Goal: Information Seeking & Learning: Learn about a topic

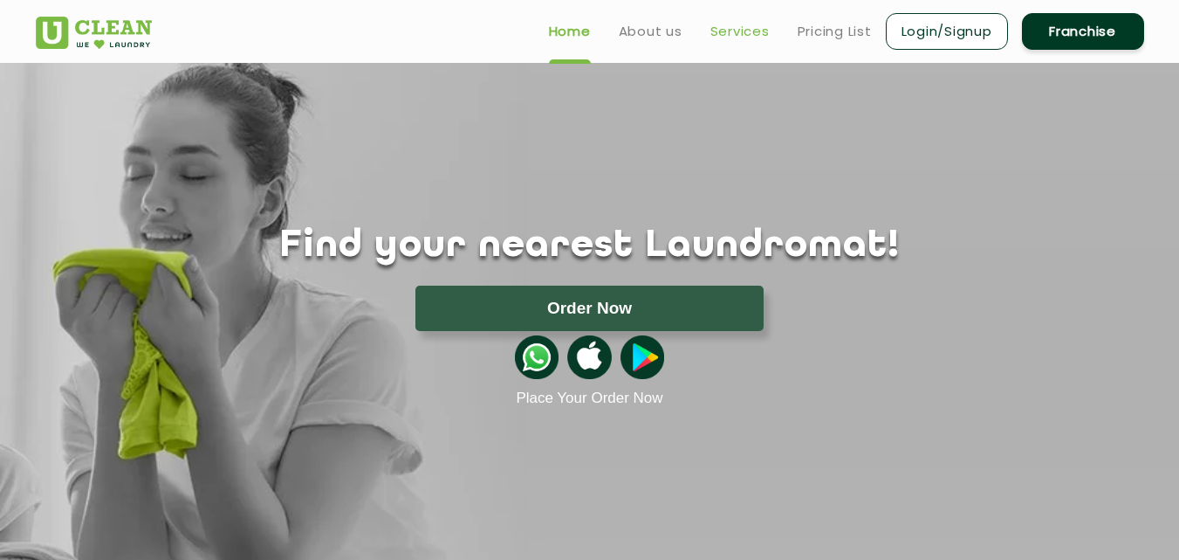
click at [757, 31] on link "Services" at bounding box center [740, 31] width 59 height 21
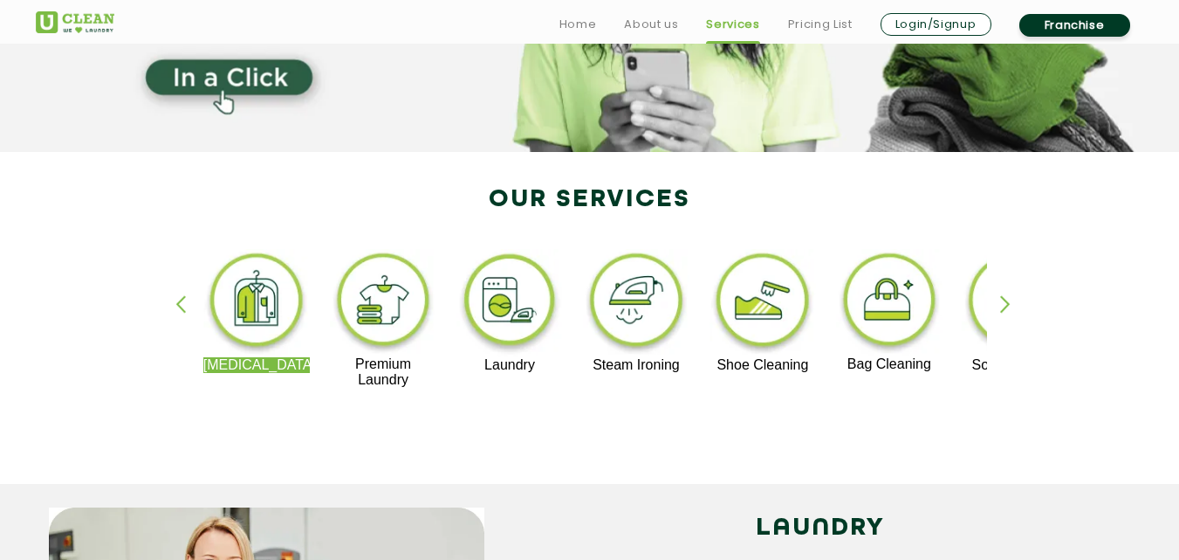
scroll to position [297, 0]
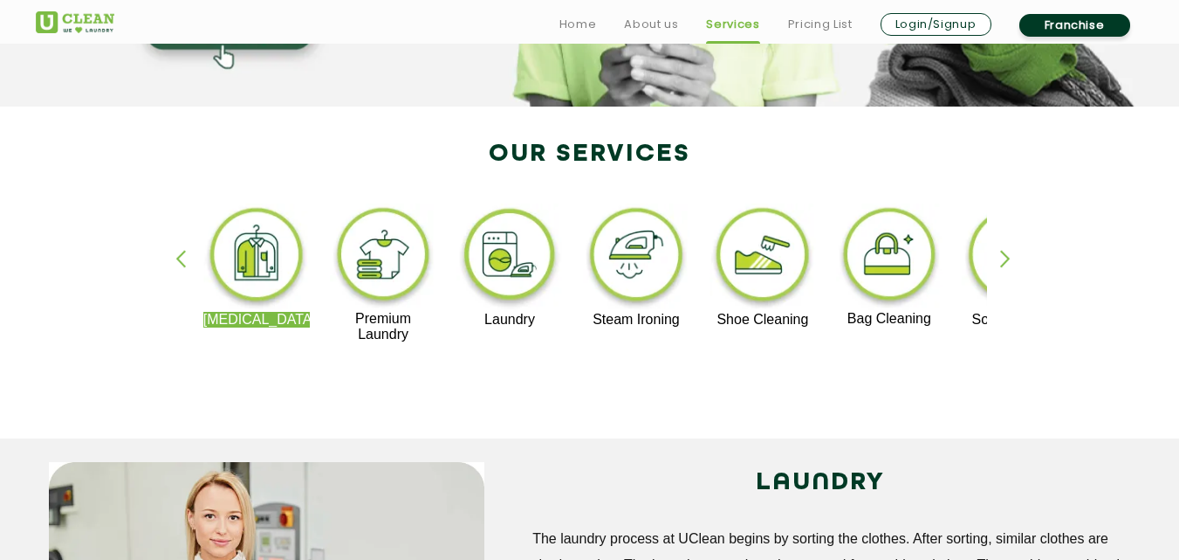
click at [1005, 263] on div "button" at bounding box center [1013, 274] width 26 height 48
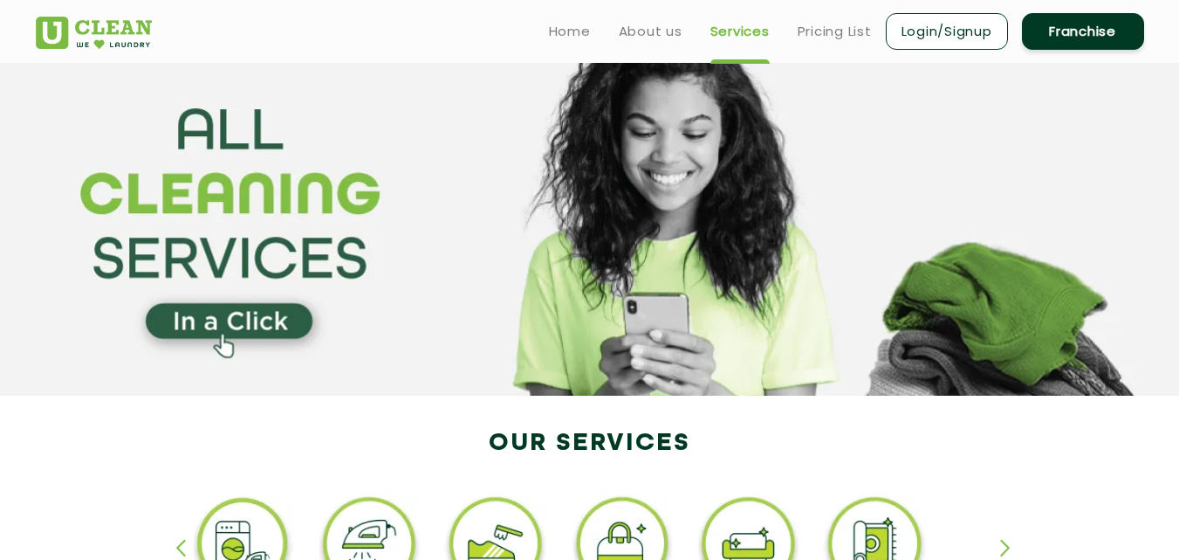
scroll to position [0, 0]
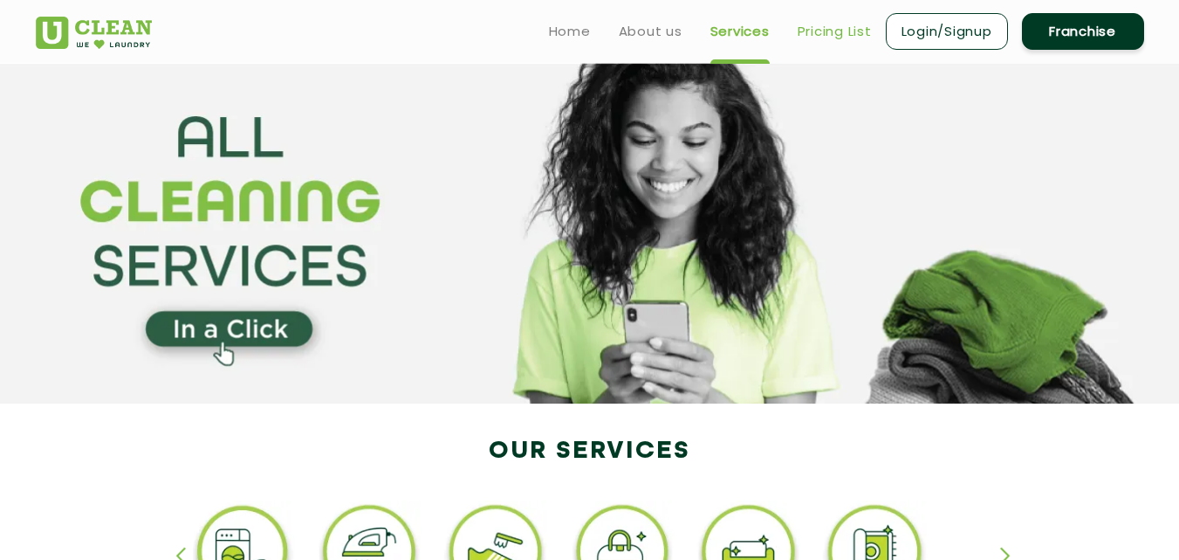
click at [835, 31] on link "Pricing List" at bounding box center [835, 31] width 74 height 21
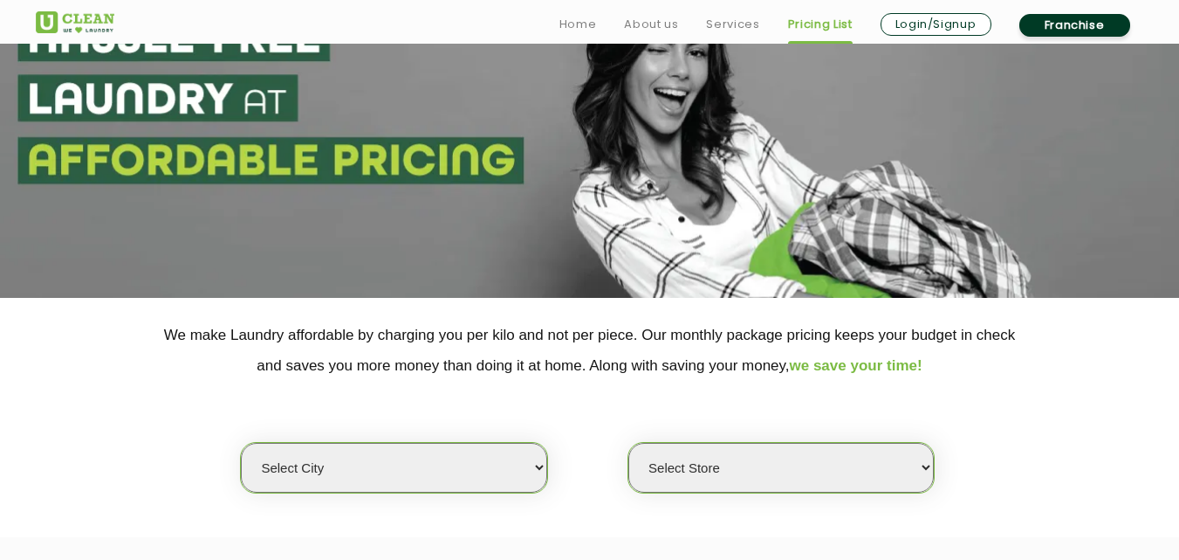
scroll to position [198, 0]
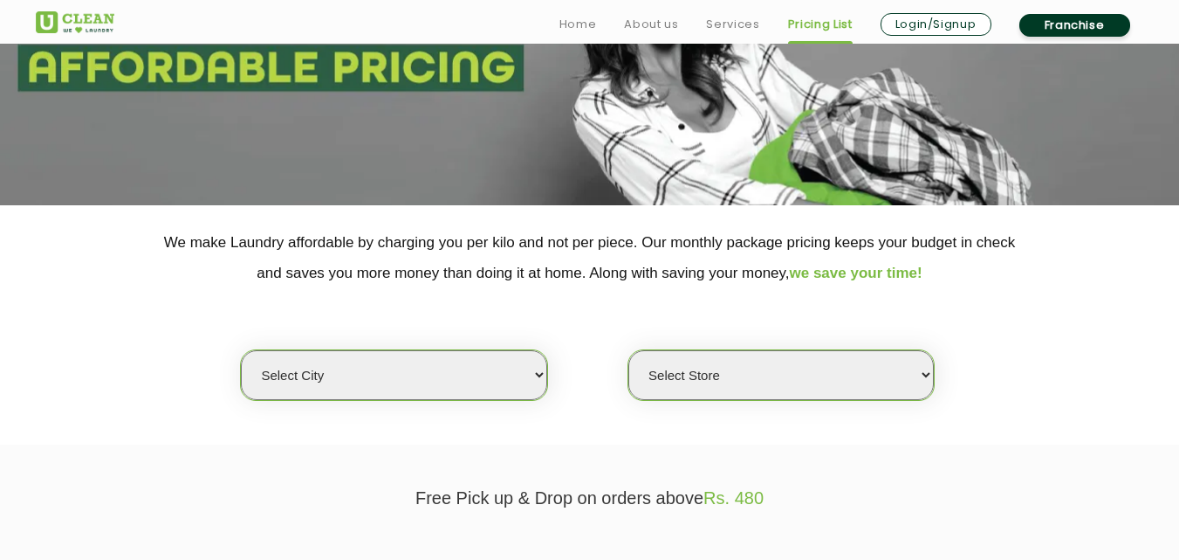
click at [537, 377] on select "Select city [GEOGRAPHIC_DATA] [GEOGRAPHIC_DATA] [GEOGRAPHIC_DATA] [GEOGRAPHIC_D…" at bounding box center [394, 375] width 306 height 50
select select "6"
click at [241, 350] on select "Select city [GEOGRAPHIC_DATA] [GEOGRAPHIC_DATA] [GEOGRAPHIC_DATA] [GEOGRAPHIC_D…" at bounding box center [394, 375] width 306 height 50
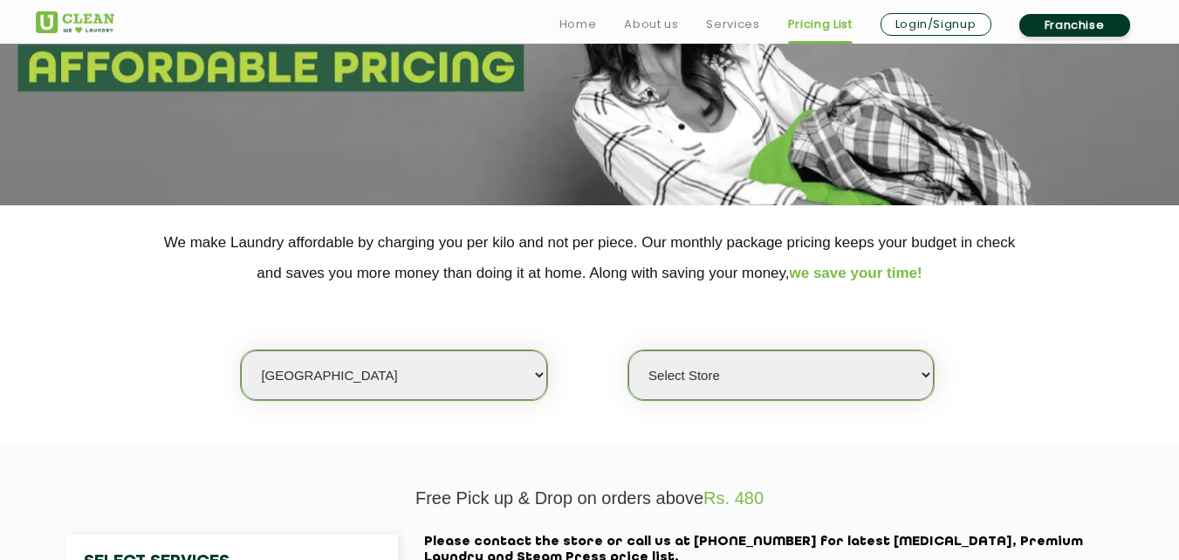
click at [924, 372] on select "Select Store [GEOGRAPHIC_DATA] [GEOGRAPHIC_DATA] UClean KR [GEOGRAPHIC_DATA] [G…" at bounding box center [781, 375] width 306 height 50
select select "497"
click at [628, 350] on select "Select Store [GEOGRAPHIC_DATA] [GEOGRAPHIC_DATA] UClean KR [GEOGRAPHIC_DATA] [G…" at bounding box center [781, 375] width 306 height 50
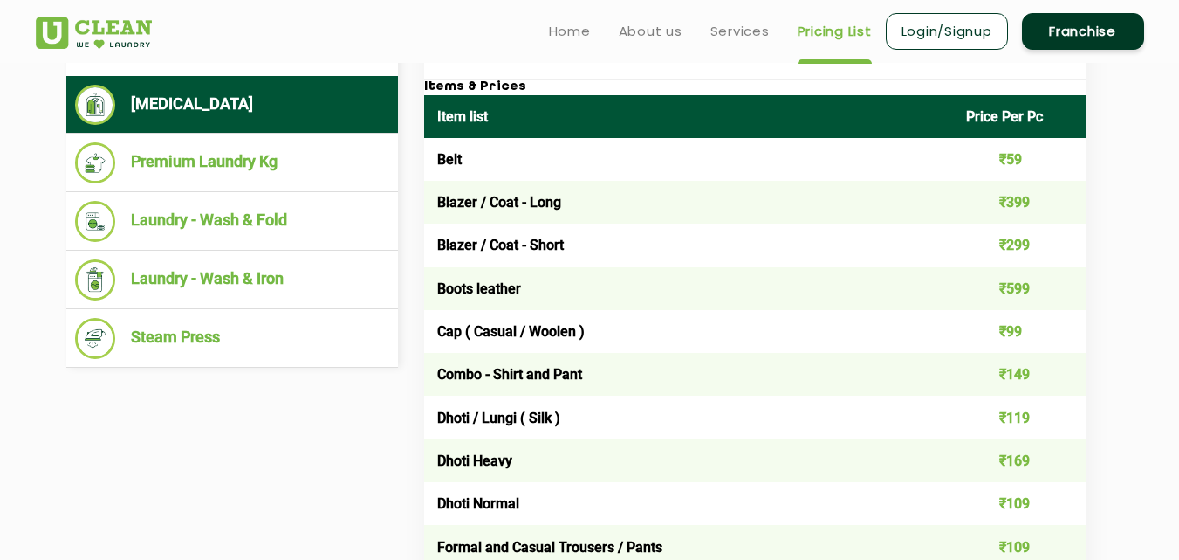
scroll to position [667, 0]
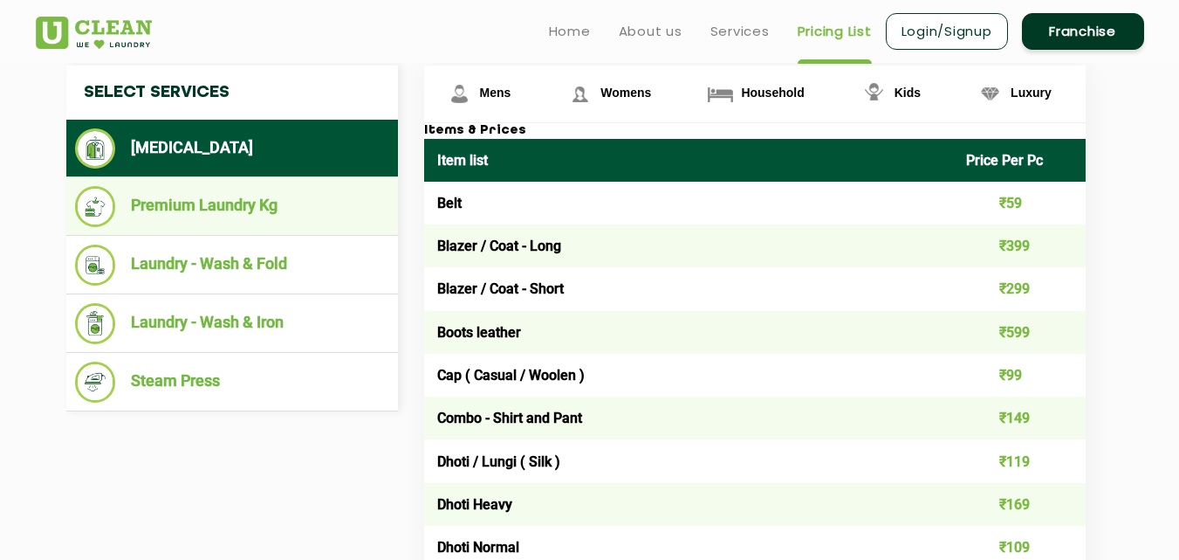
click at [244, 209] on li "Premium Laundry Kg" at bounding box center [232, 206] width 314 height 41
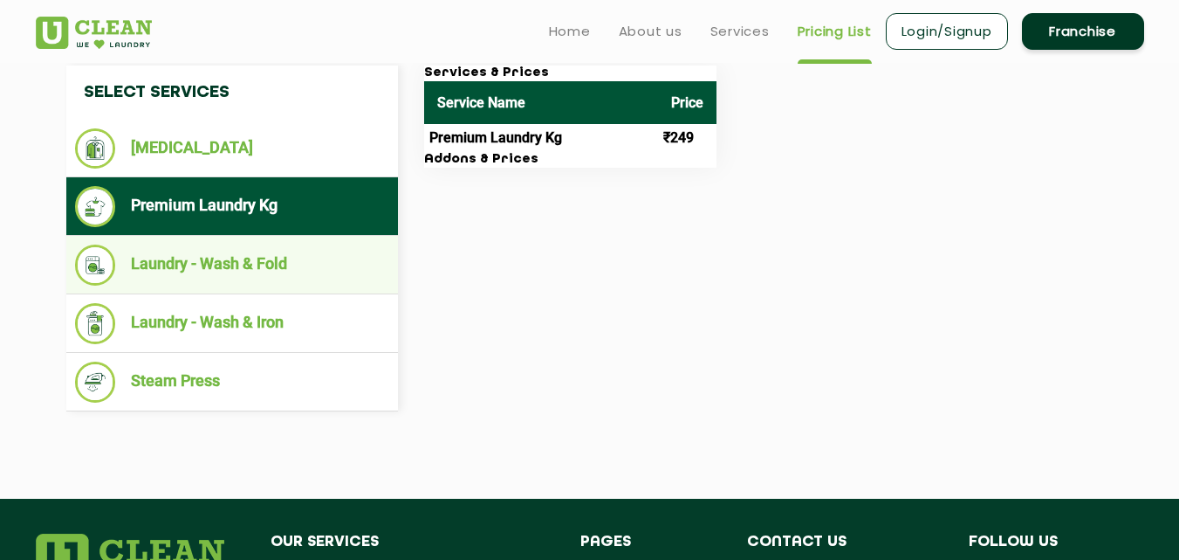
click at [239, 261] on li "Laundry - Wash & Fold" at bounding box center [232, 264] width 314 height 41
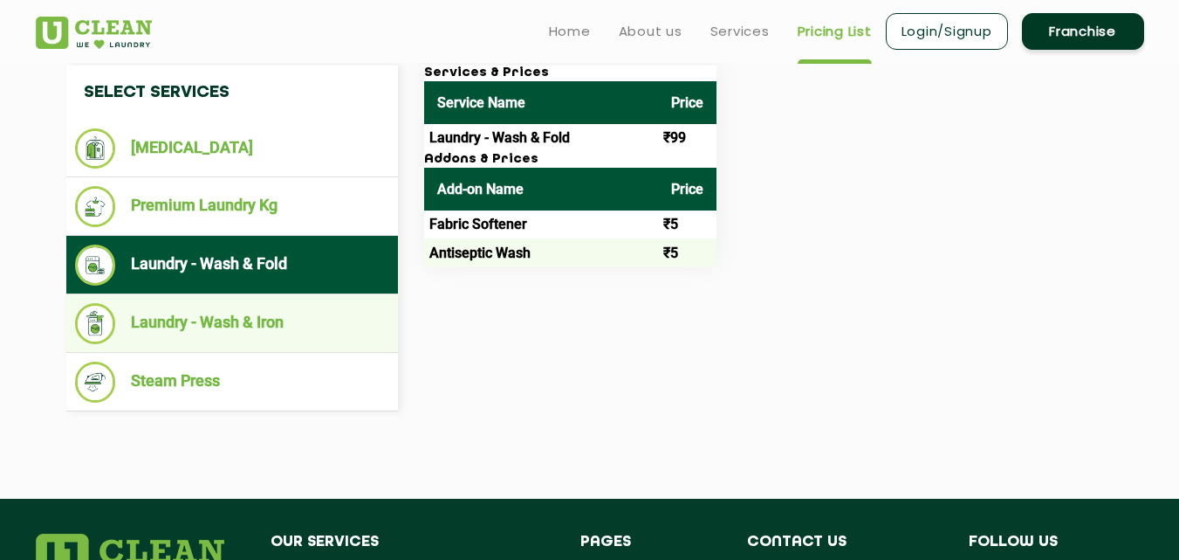
click at [229, 326] on li "Laundry - Wash & Iron" at bounding box center [232, 323] width 314 height 41
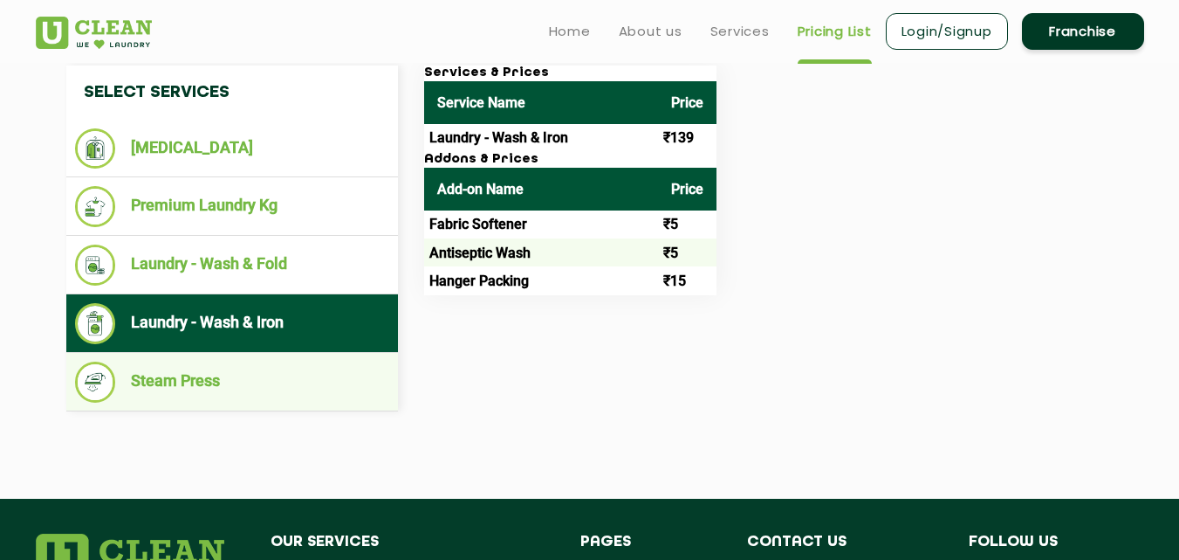
click at [194, 387] on li "Steam Press" at bounding box center [232, 381] width 314 height 41
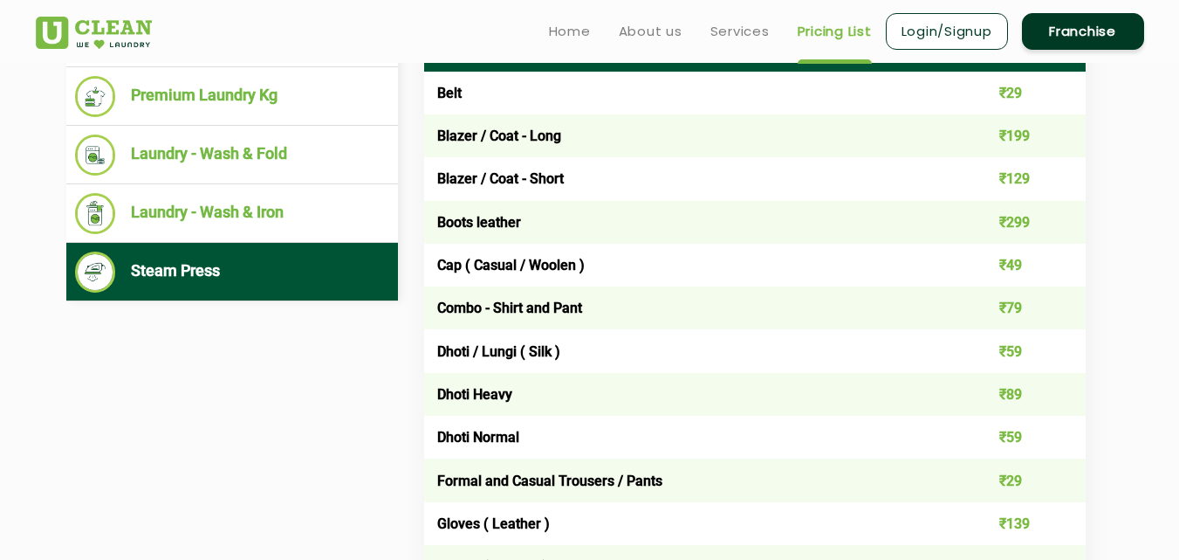
scroll to position [418, 0]
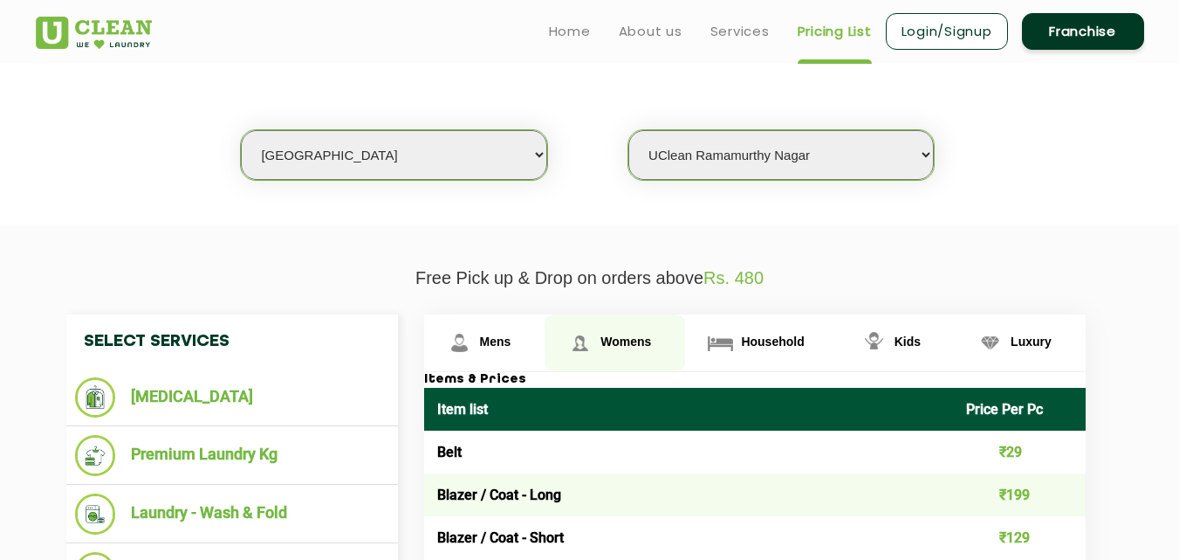
click at [625, 343] on span "Womens" at bounding box center [626, 341] width 51 height 14
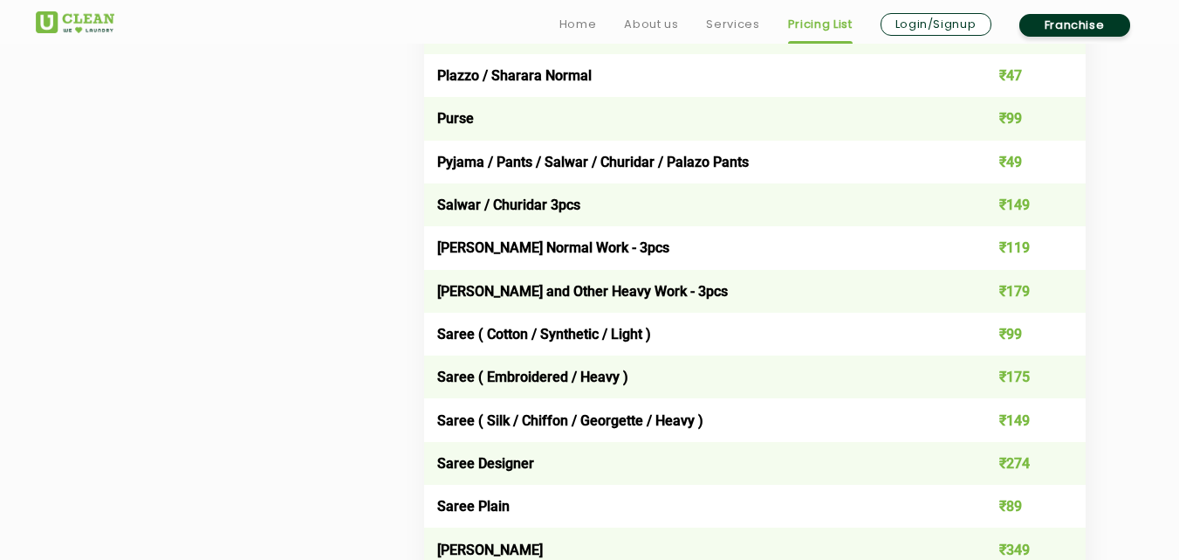
scroll to position [4900, 0]
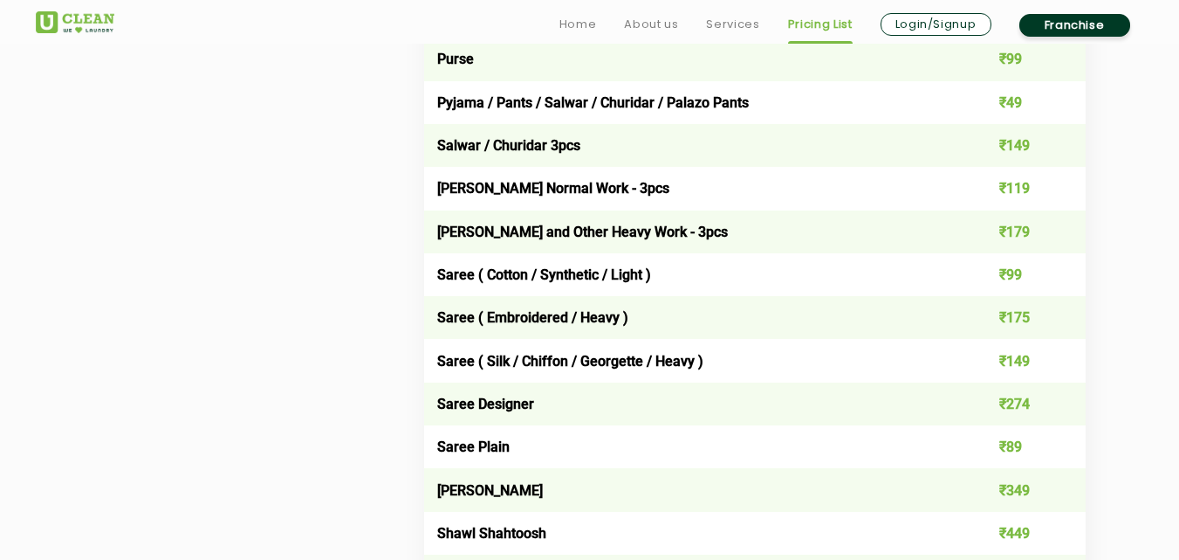
click at [1016, 363] on td "₹149" at bounding box center [1019, 360] width 133 height 43
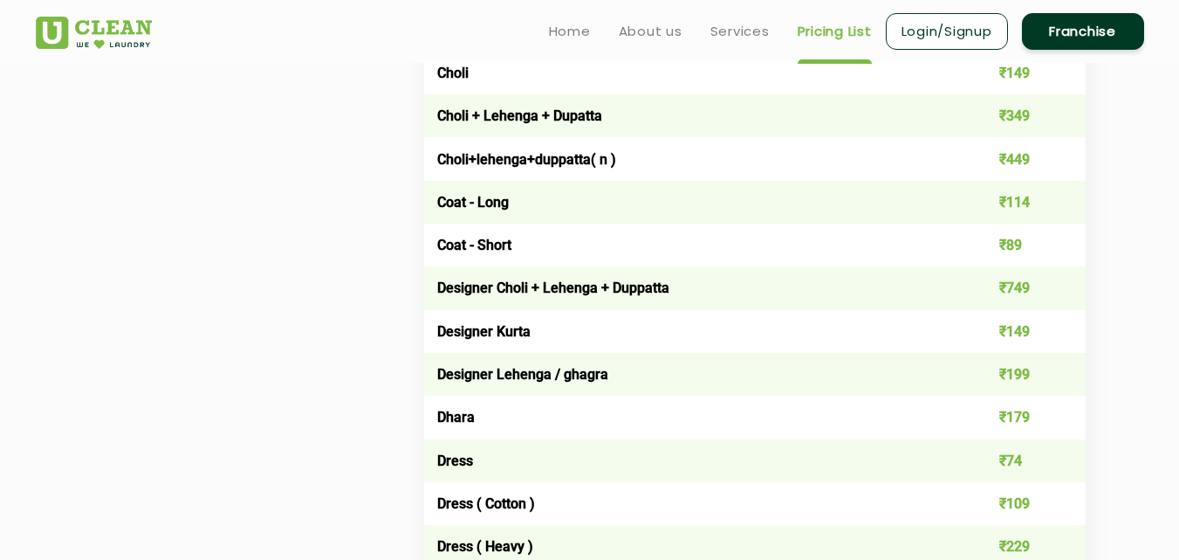
scroll to position [418, 0]
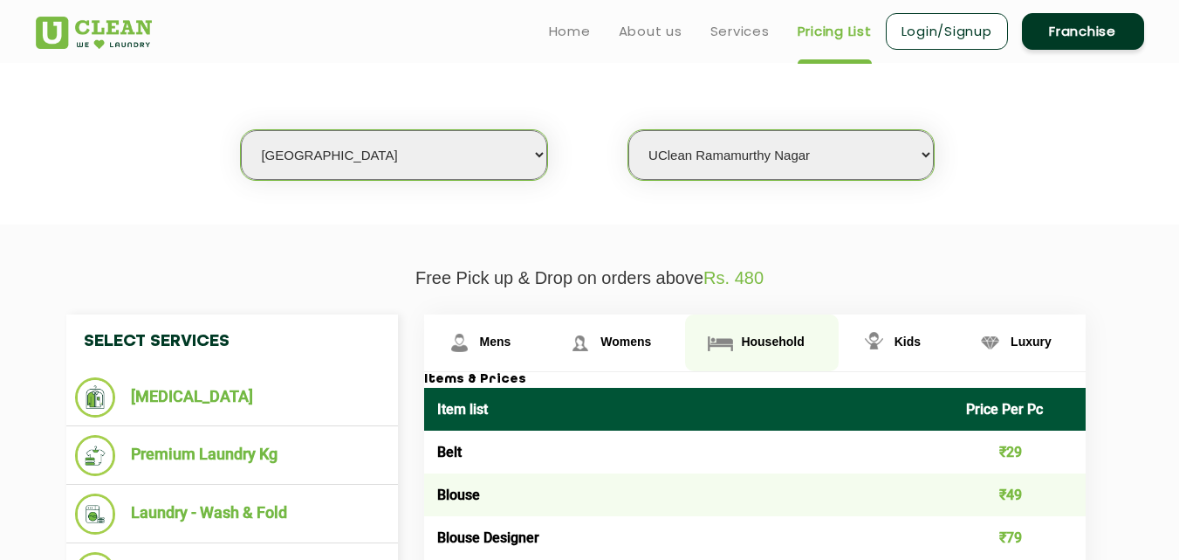
click at [778, 351] on link "Household" at bounding box center [761, 342] width 153 height 57
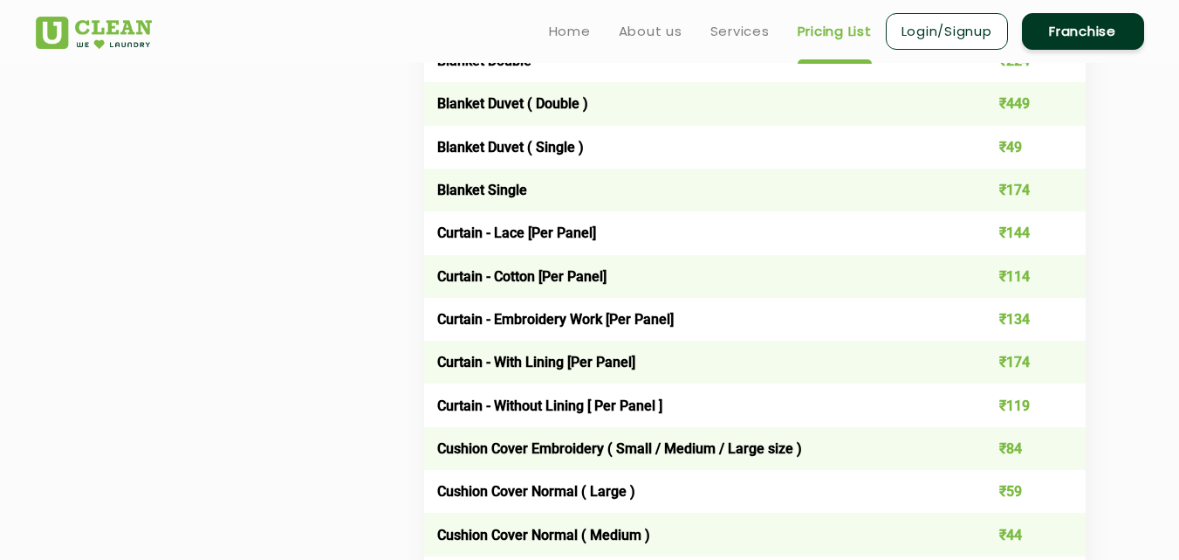
scroll to position [1405, 0]
